Goal: Navigation & Orientation: Find specific page/section

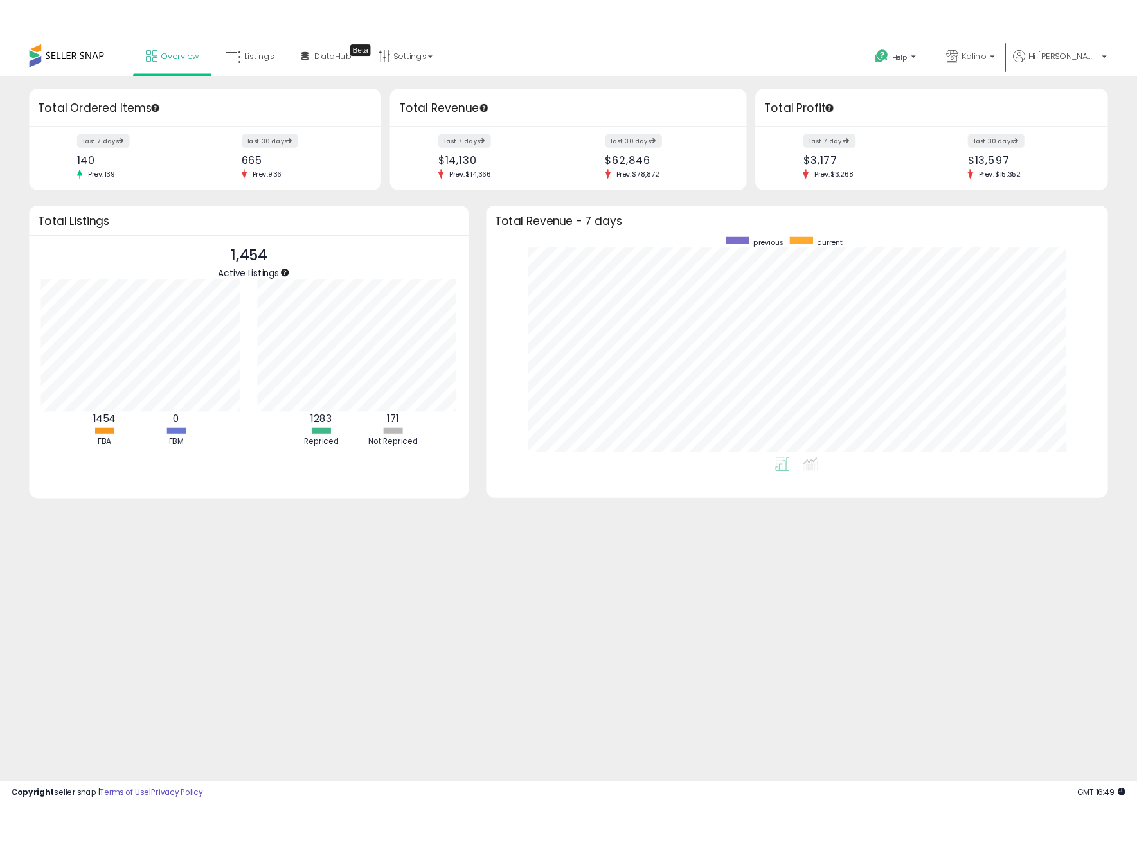
scroll to position [243, 659]
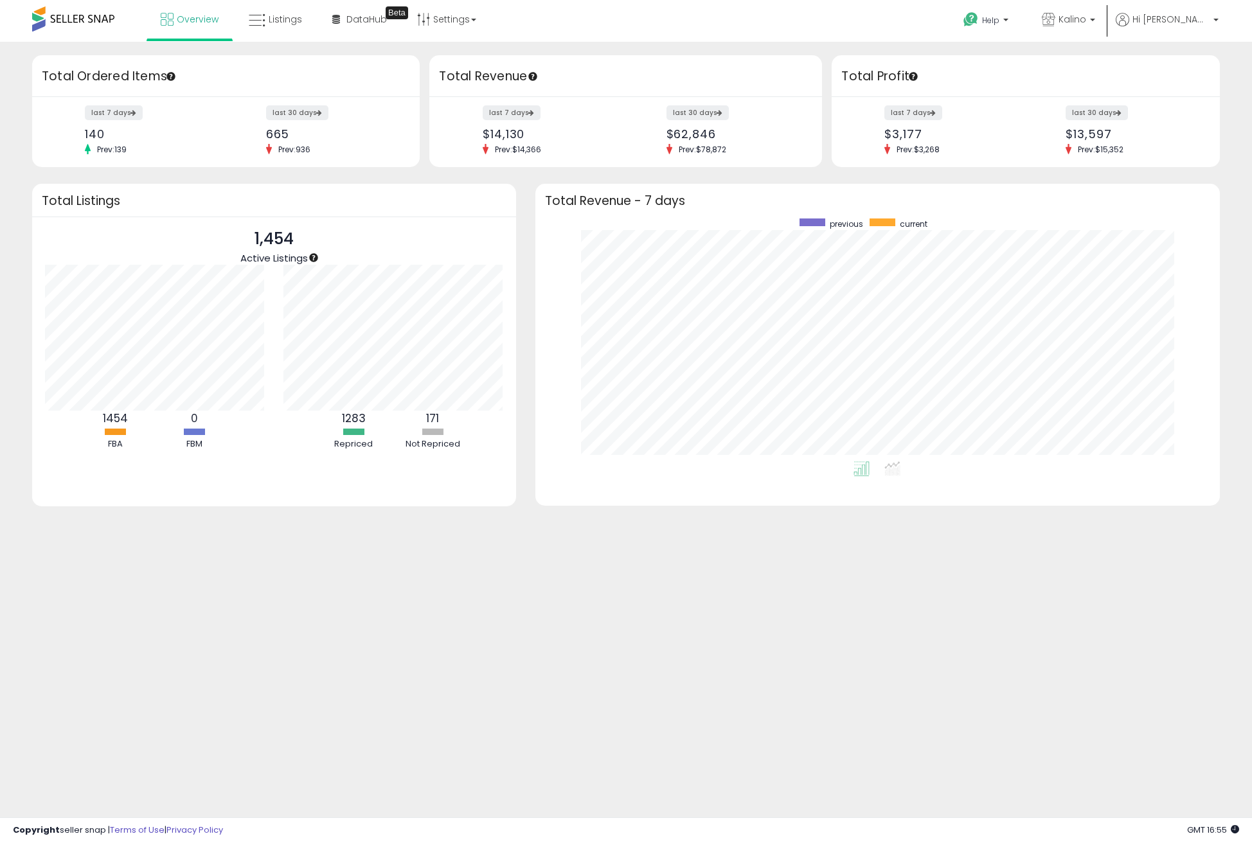
click at [879, 657] on body "Unable to login Retrieving listings data.. has not yet accepted the Terms of Us…" at bounding box center [626, 421] width 1252 height 843
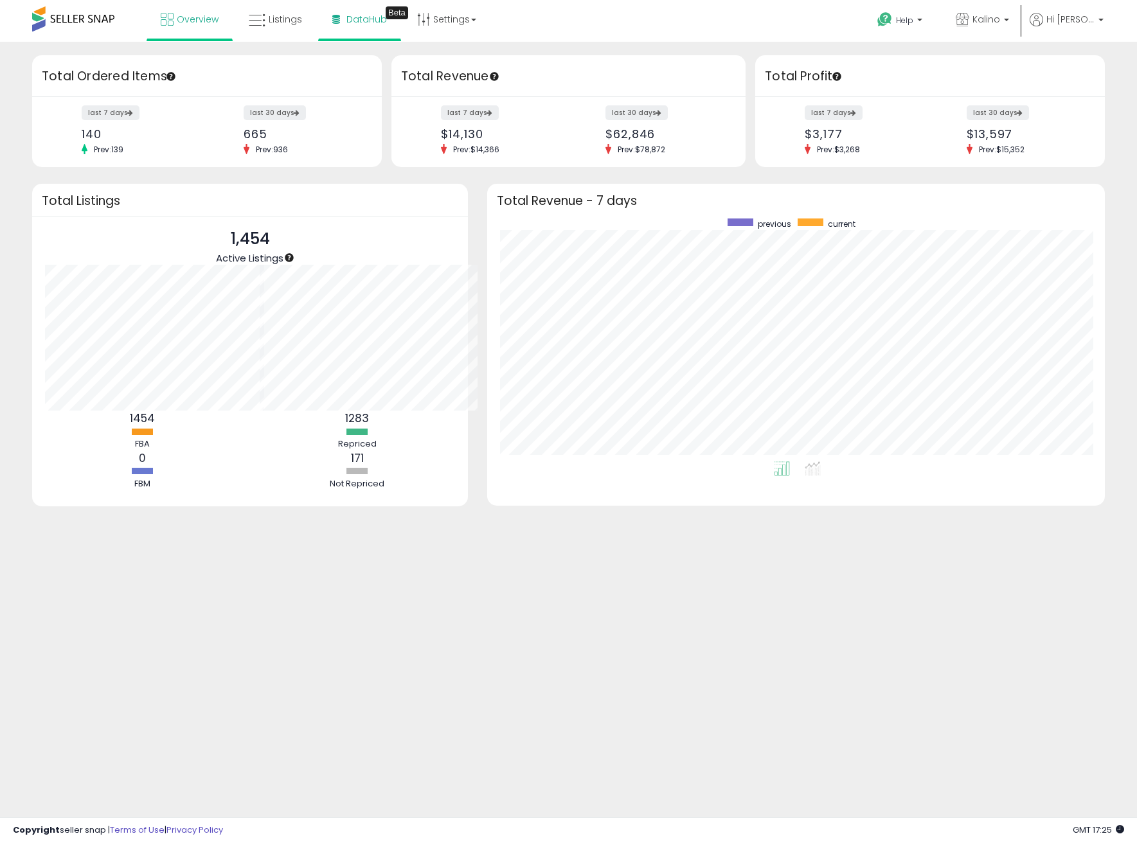
scroll to position [642393, 642045]
click at [276, 28] on link "Listings" at bounding box center [275, 19] width 73 height 39
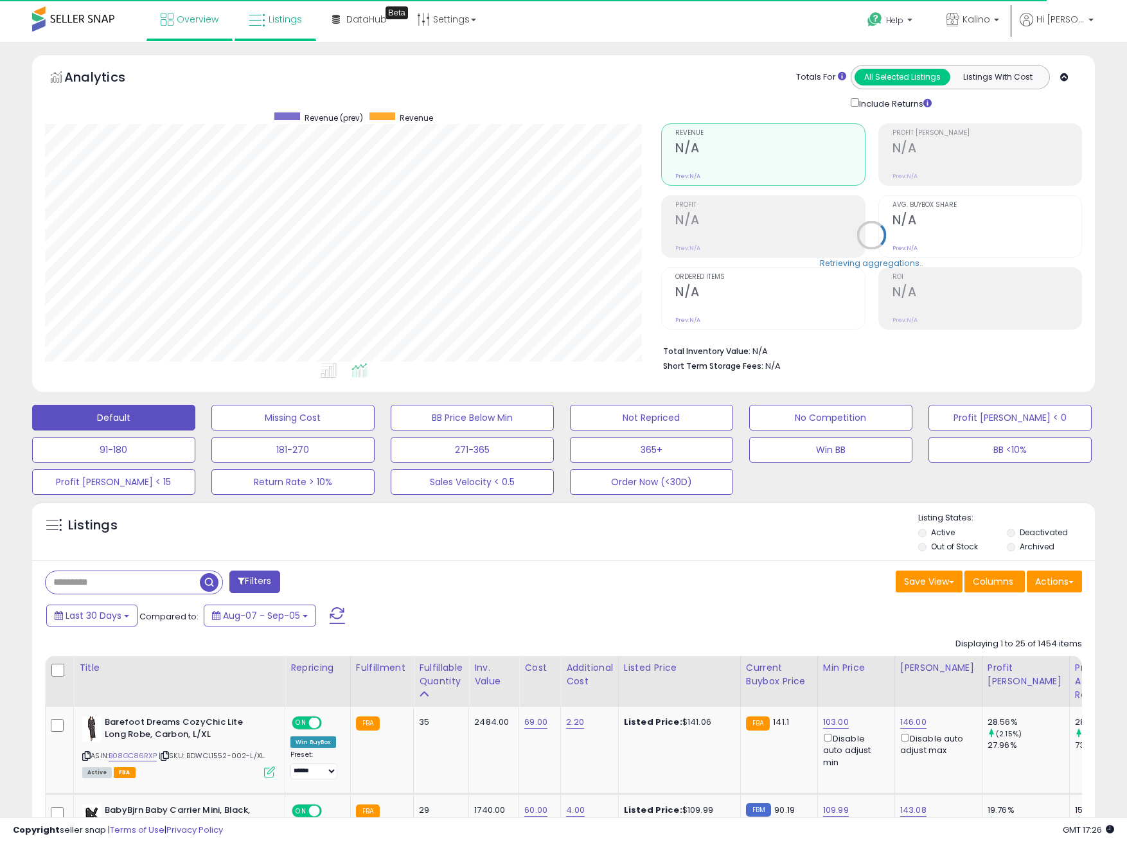
scroll to position [263, 616]
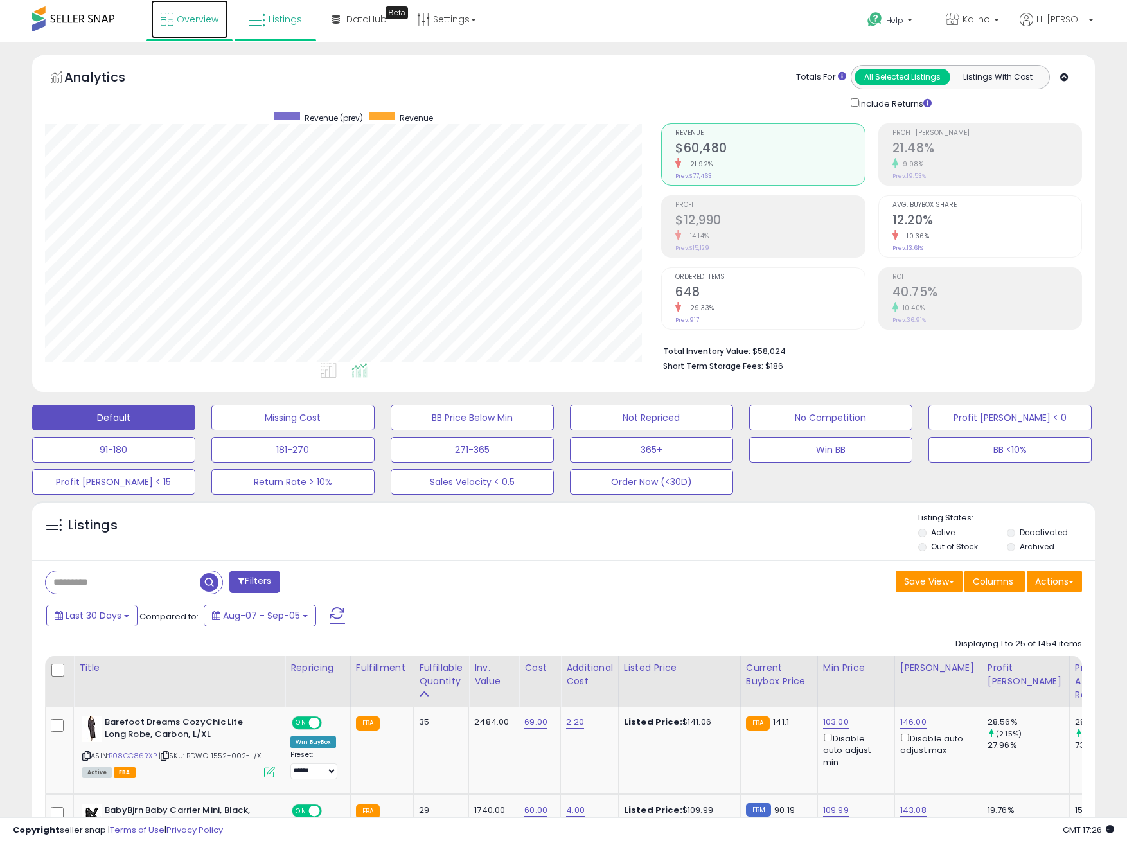
click at [193, 30] on link "Overview" at bounding box center [189, 19] width 77 height 39
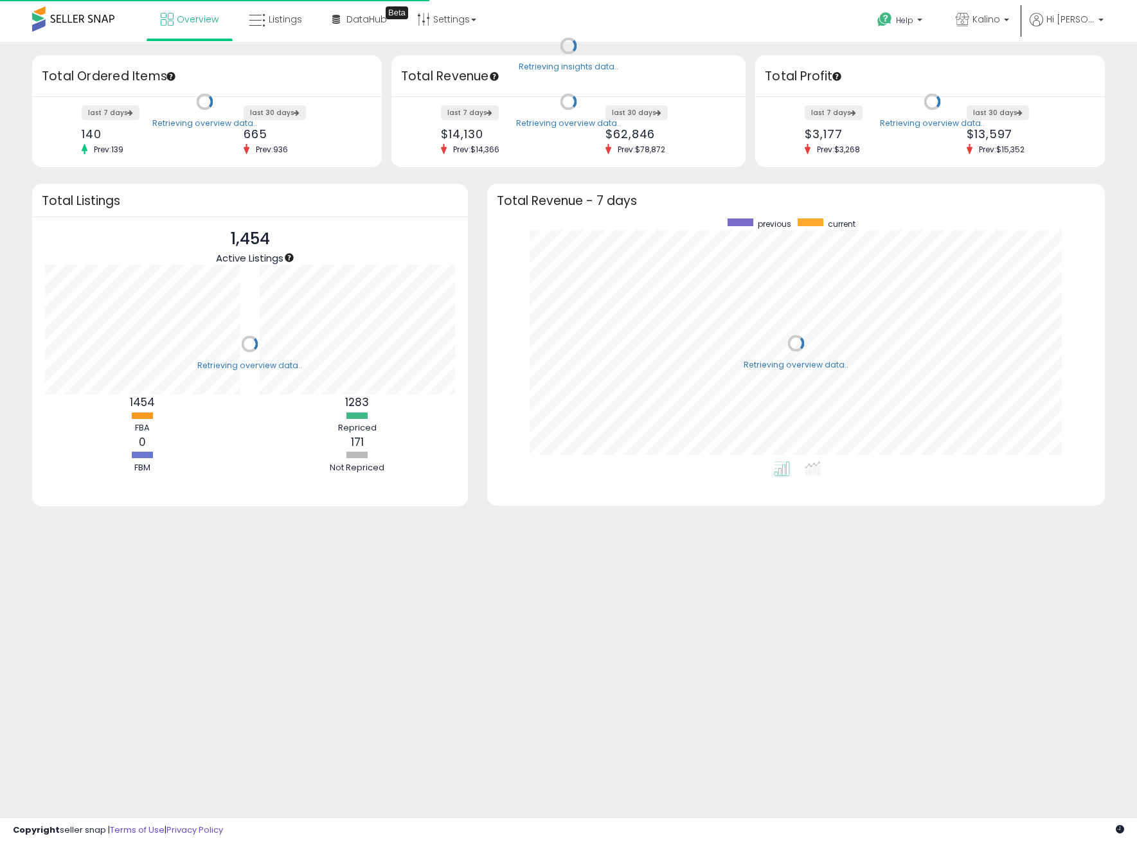
scroll to position [243, 592]
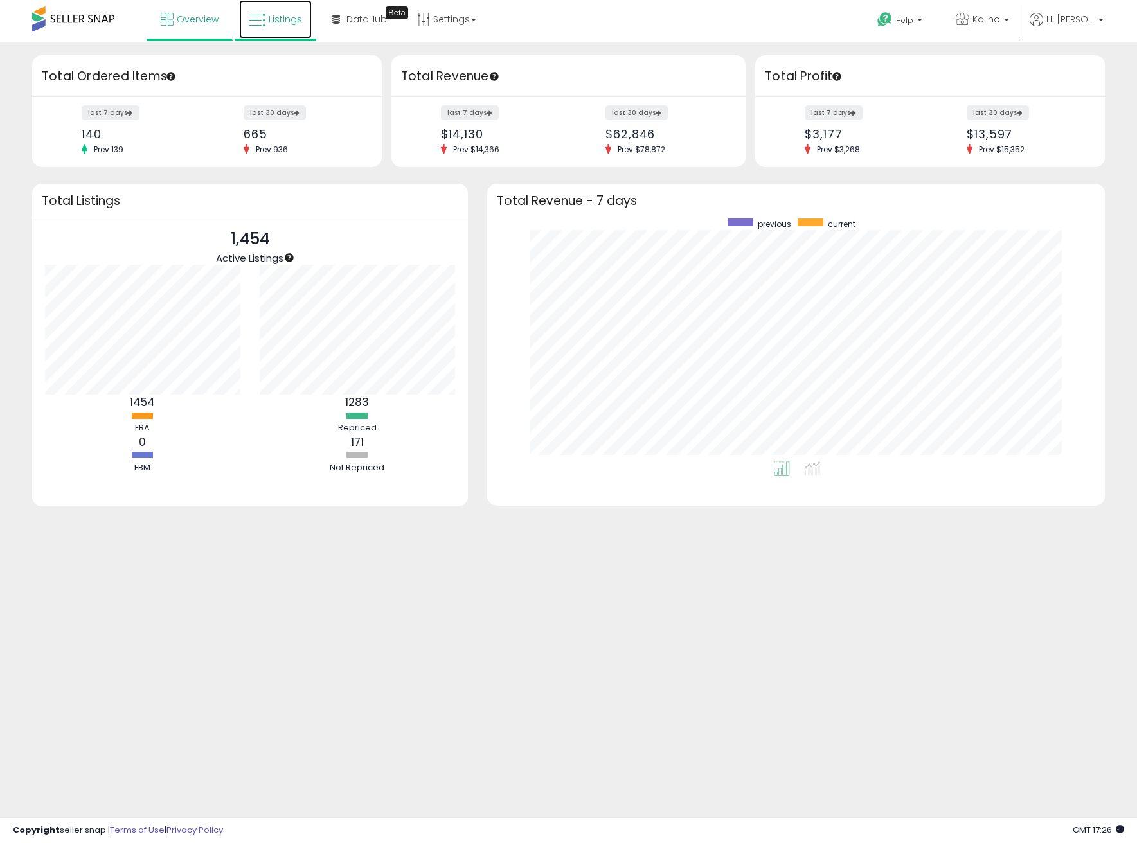
click at [278, 24] on span "Listings" at bounding box center [285, 19] width 33 height 13
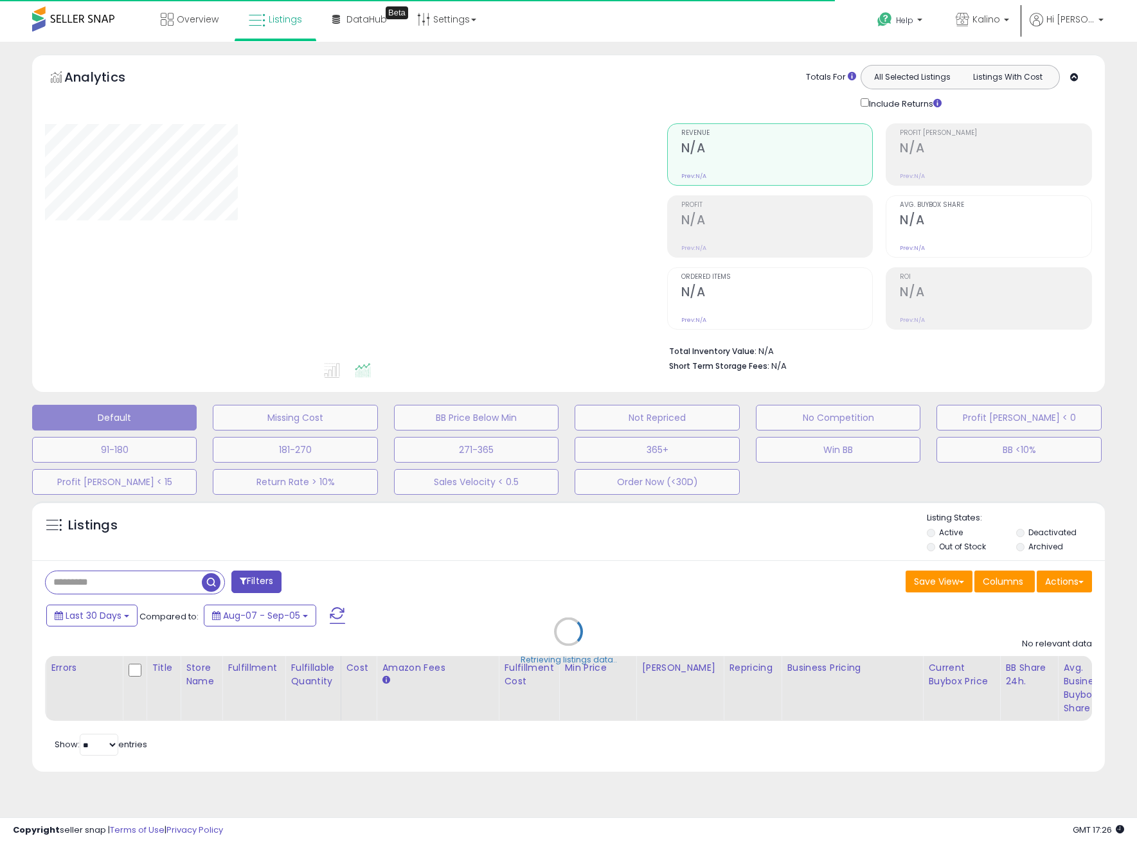
click at [452, 48] on div "**********" at bounding box center [568, 431] width 1137 height 778
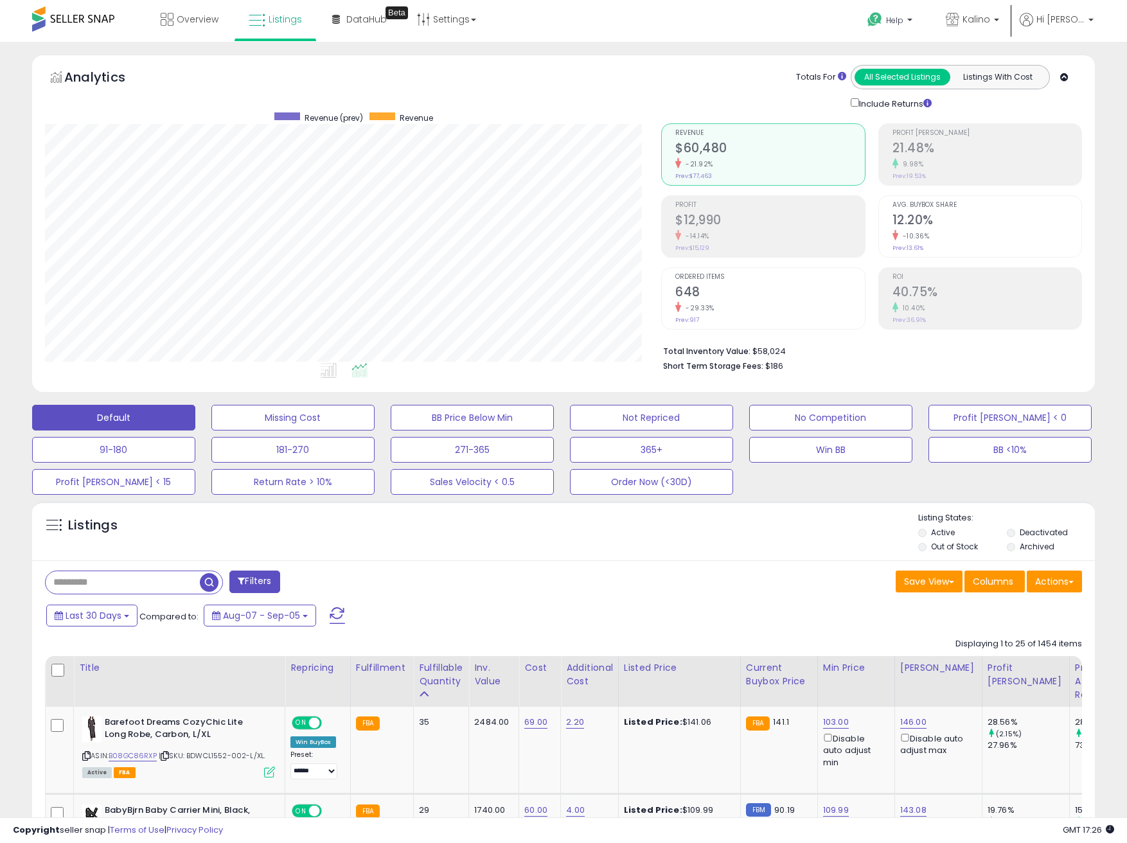
scroll to position [263, 616]
click at [187, 14] on span "Overview" at bounding box center [198, 19] width 42 height 13
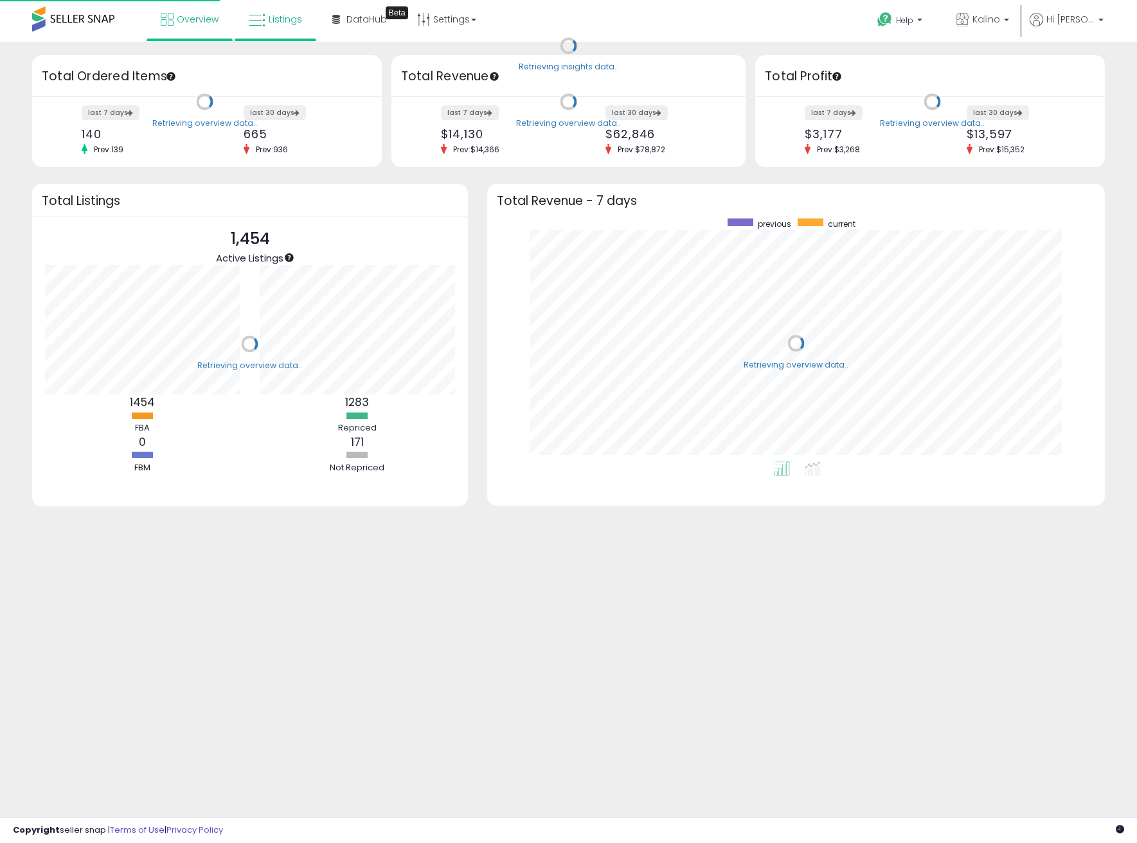
scroll to position [243, 592]
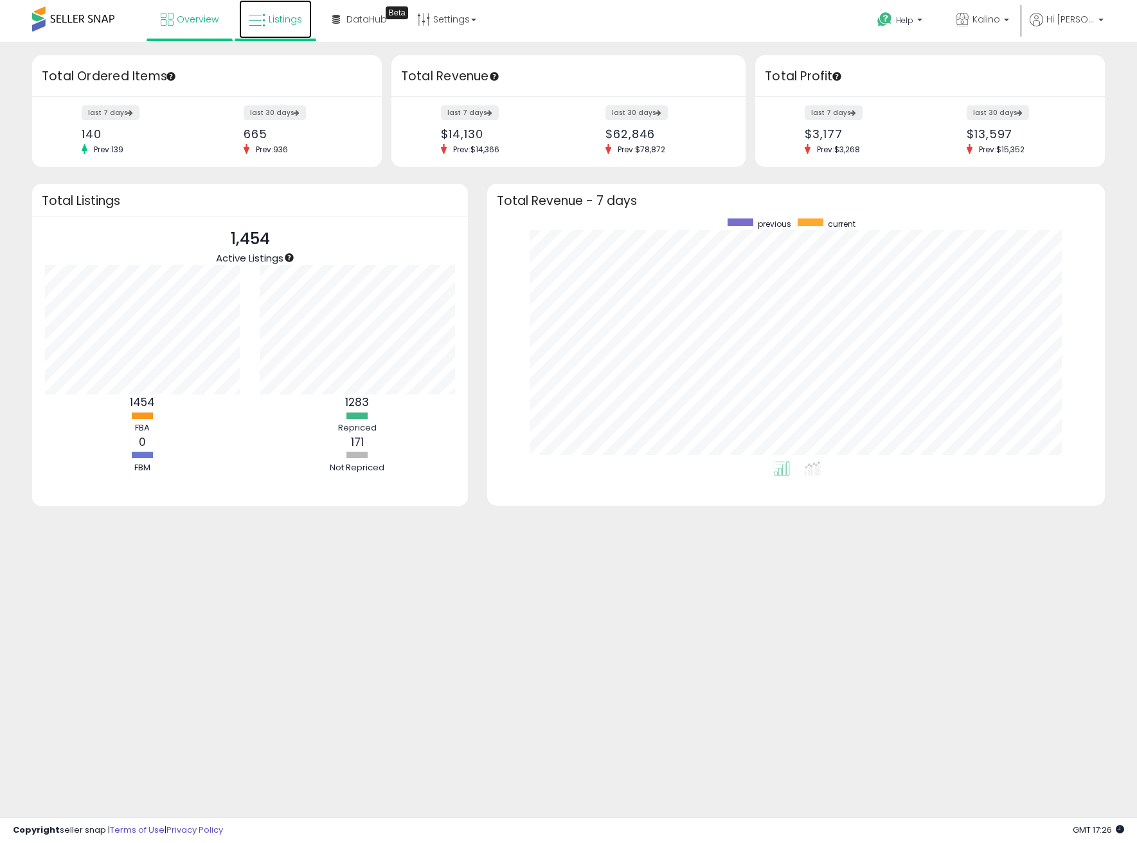
click at [265, 24] on icon at bounding box center [257, 20] width 17 height 17
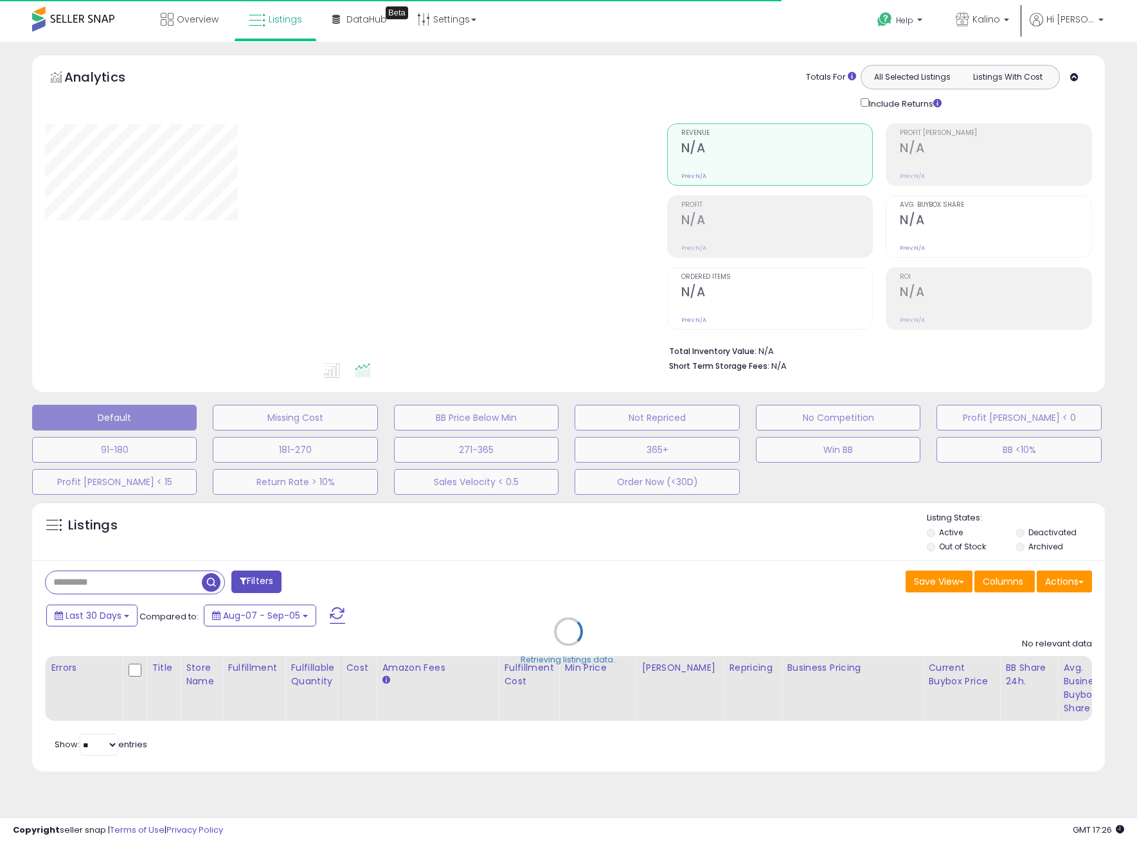
click at [521, 48] on div "**********" at bounding box center [568, 431] width 1137 height 778
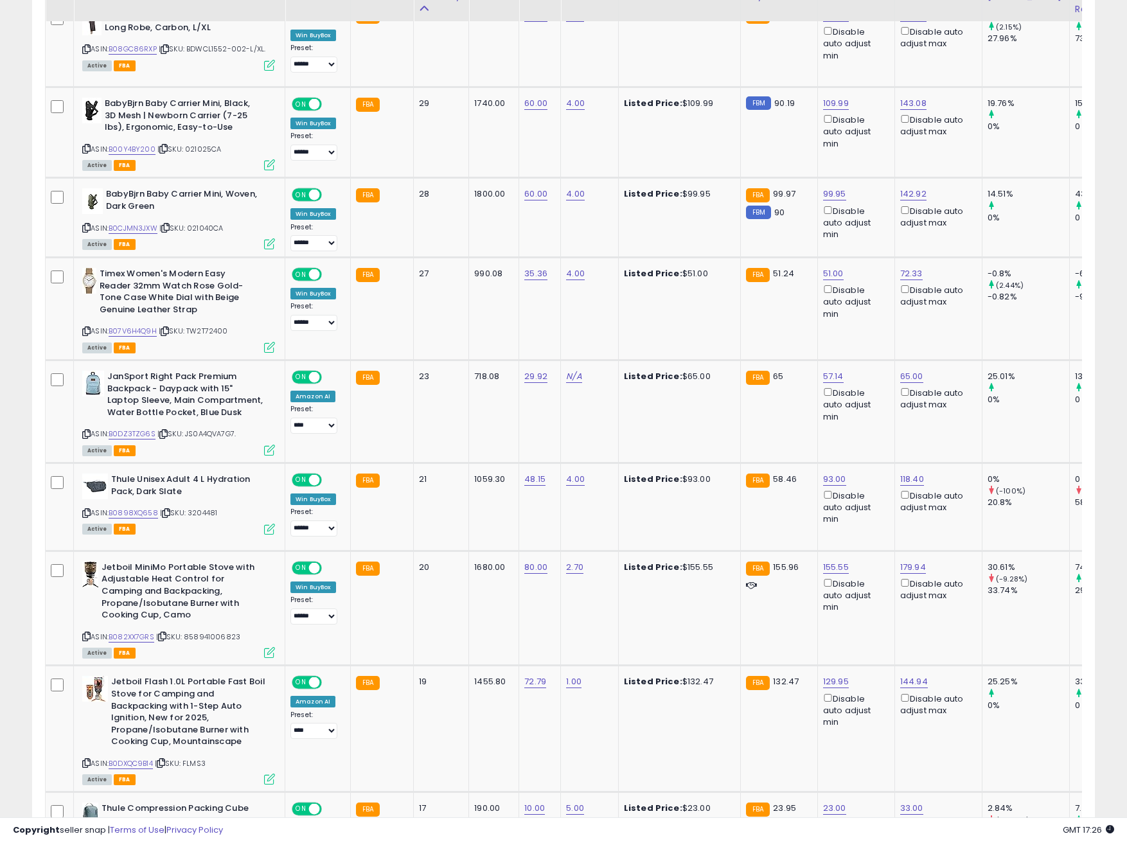
scroll to position [450, 0]
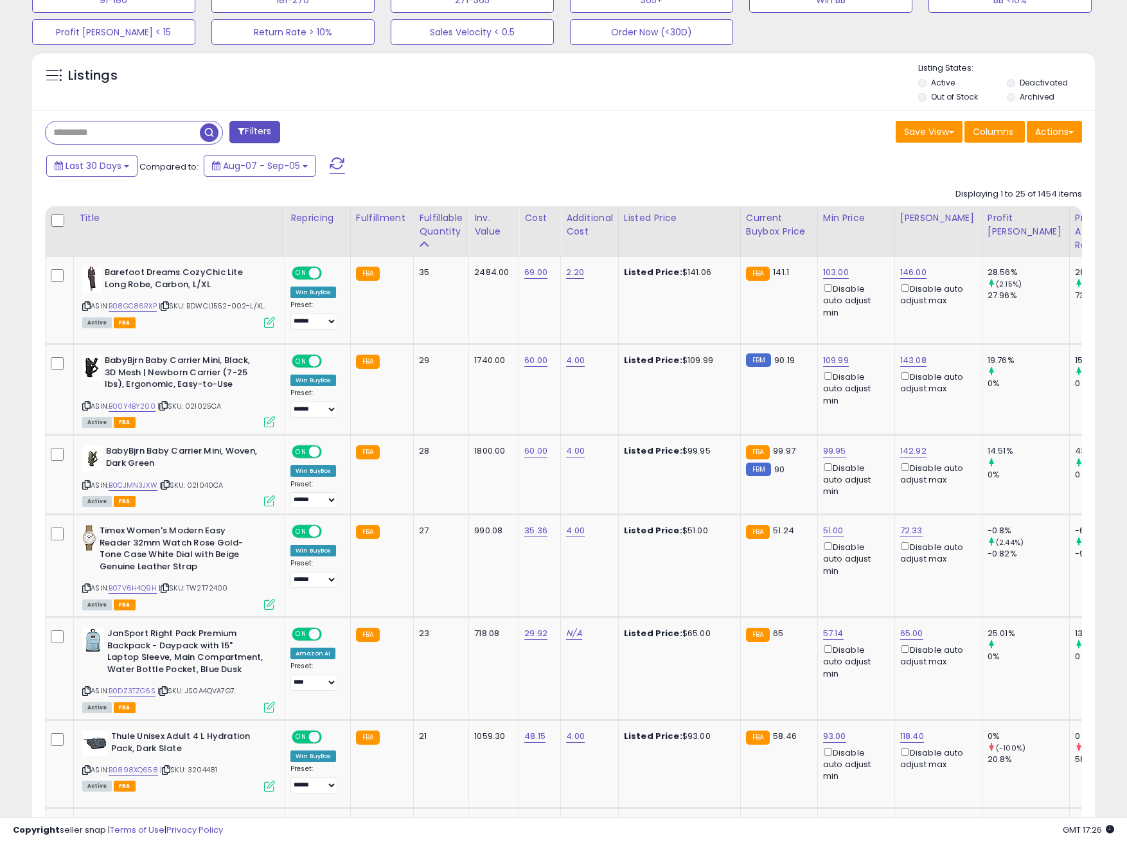
click at [533, 153] on div "Last 30 Days Compared to: Aug-07 - Sep-05" at bounding box center [432, 167] width 778 height 29
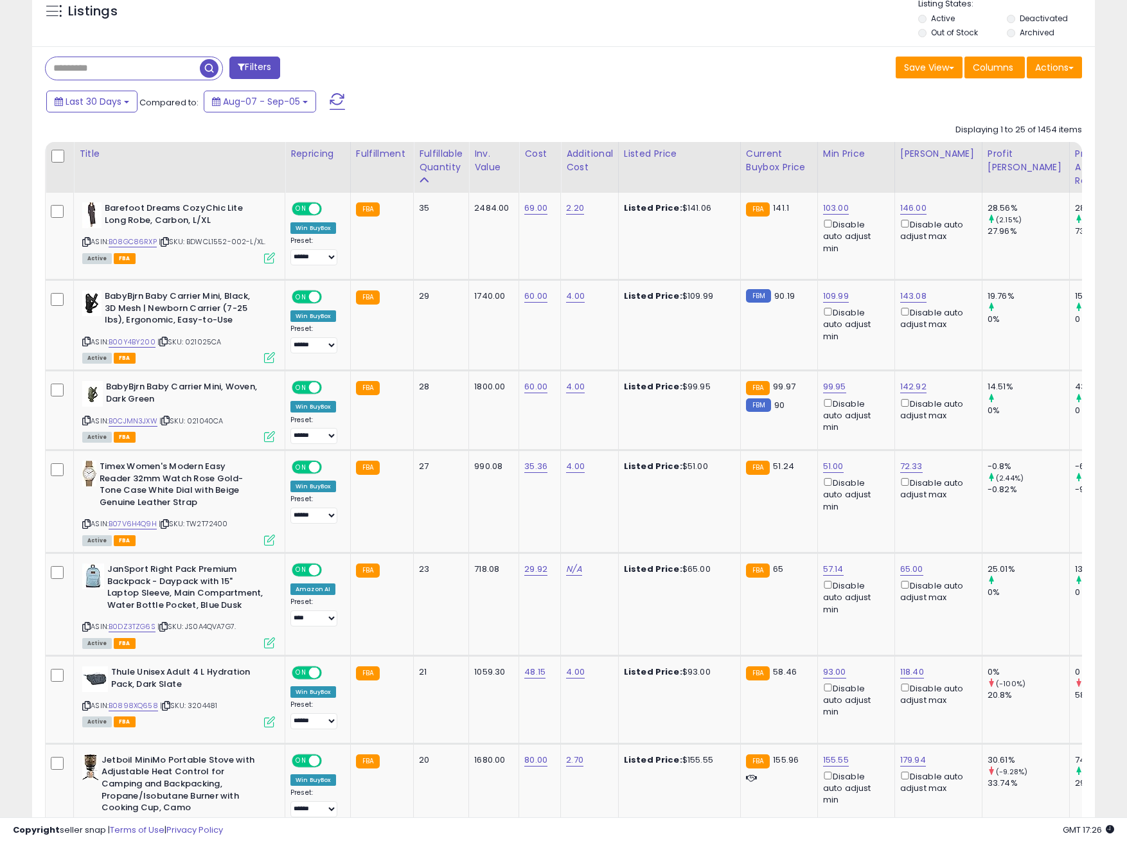
click at [790, 57] on div "Save View Save As New View Update Current View Columns Actions Import Export Vi…" at bounding box center [828, 69] width 528 height 25
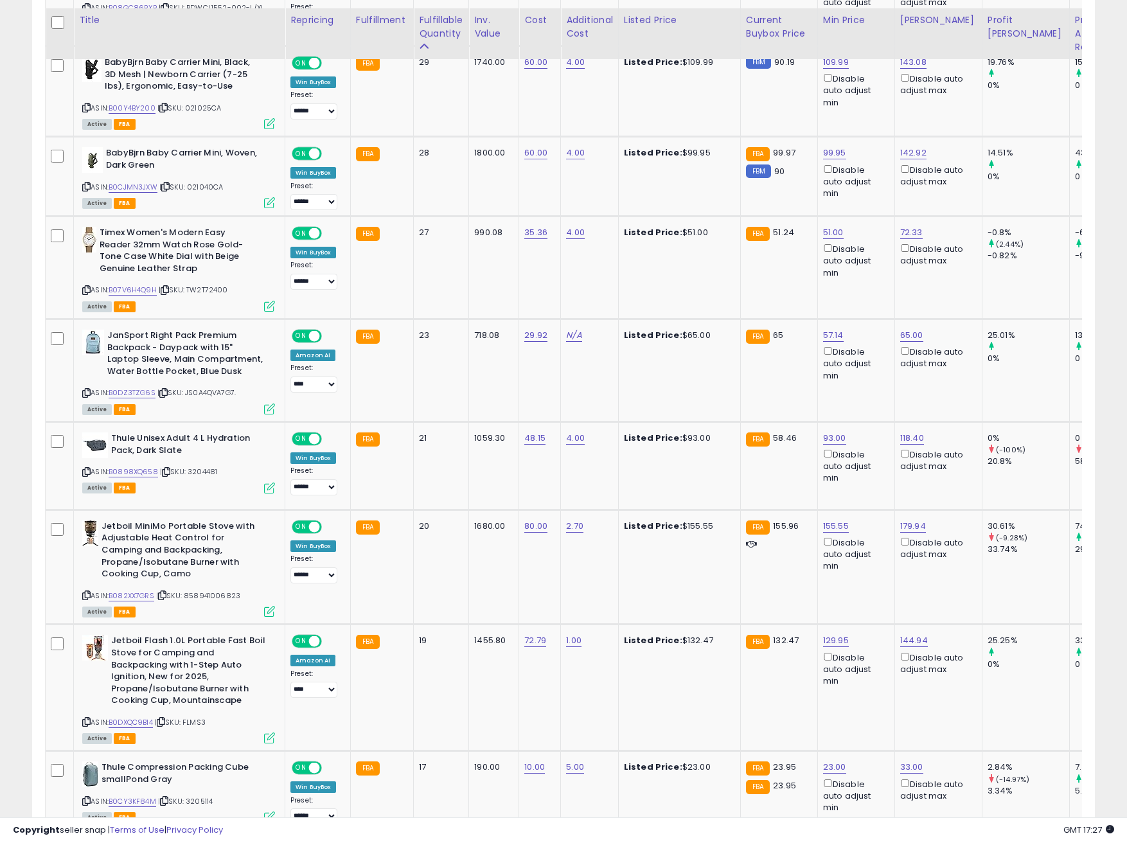
scroll to position [771, 0]
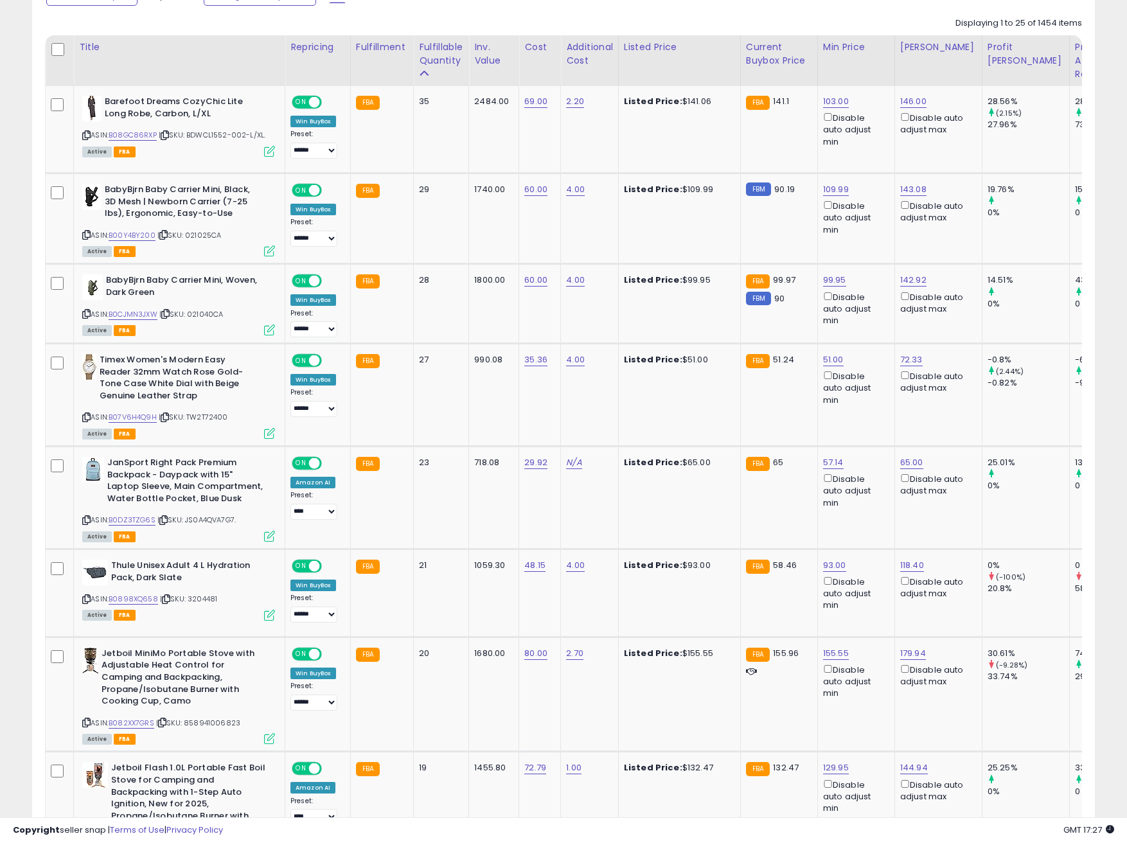
scroll to position [643, 0]
